Goal: Information Seeking & Learning: Learn about a topic

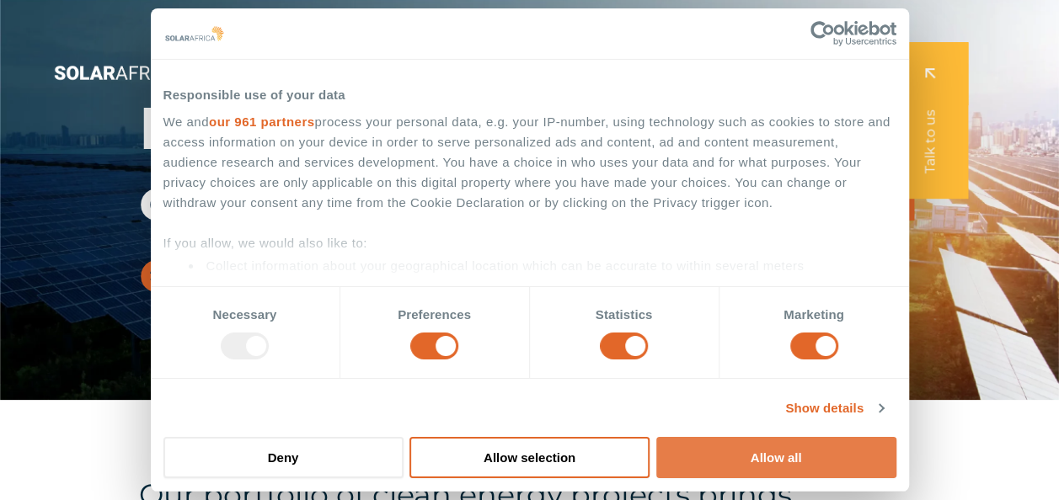
click at [752, 457] on button "Allow all" at bounding box center [776, 457] width 240 height 41
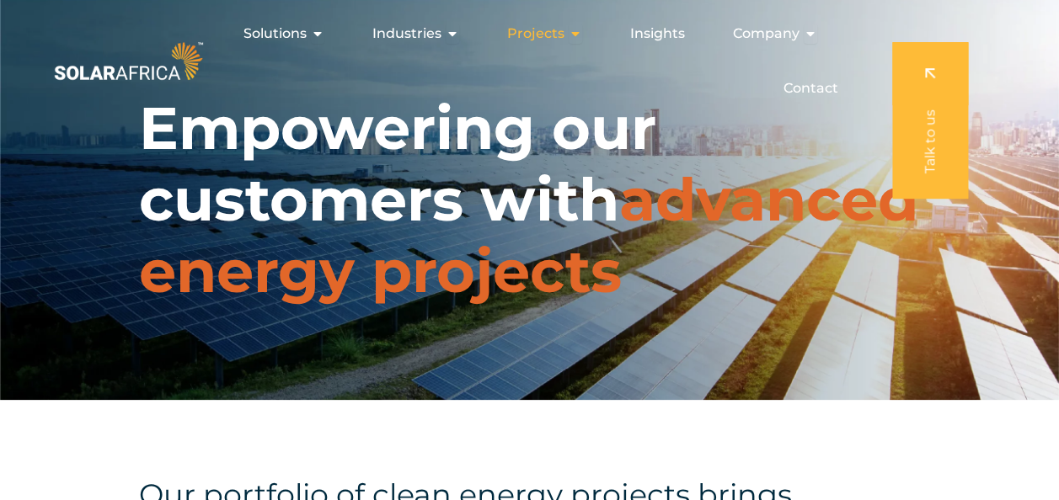
click at [573, 31] on icon "Menu" at bounding box center [574, 33] width 13 height 13
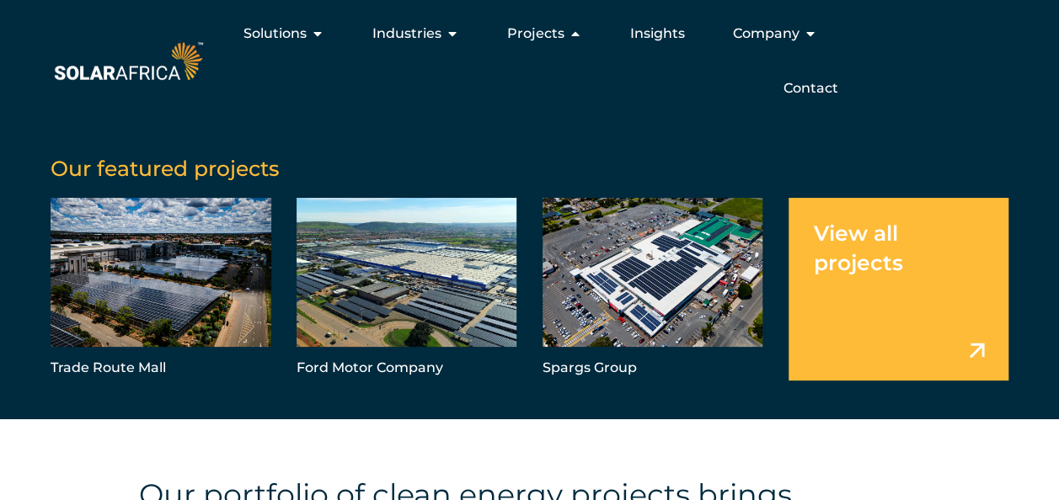
click at [874, 285] on link "Menu" at bounding box center [898, 289] width 221 height 183
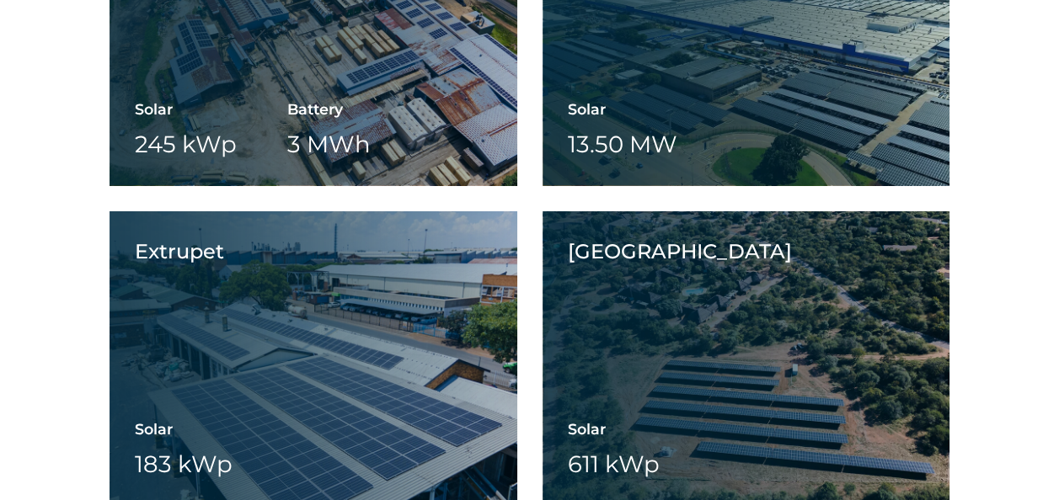
scroll to position [4227, 0]
